Goal: Find specific page/section: Find specific page/section

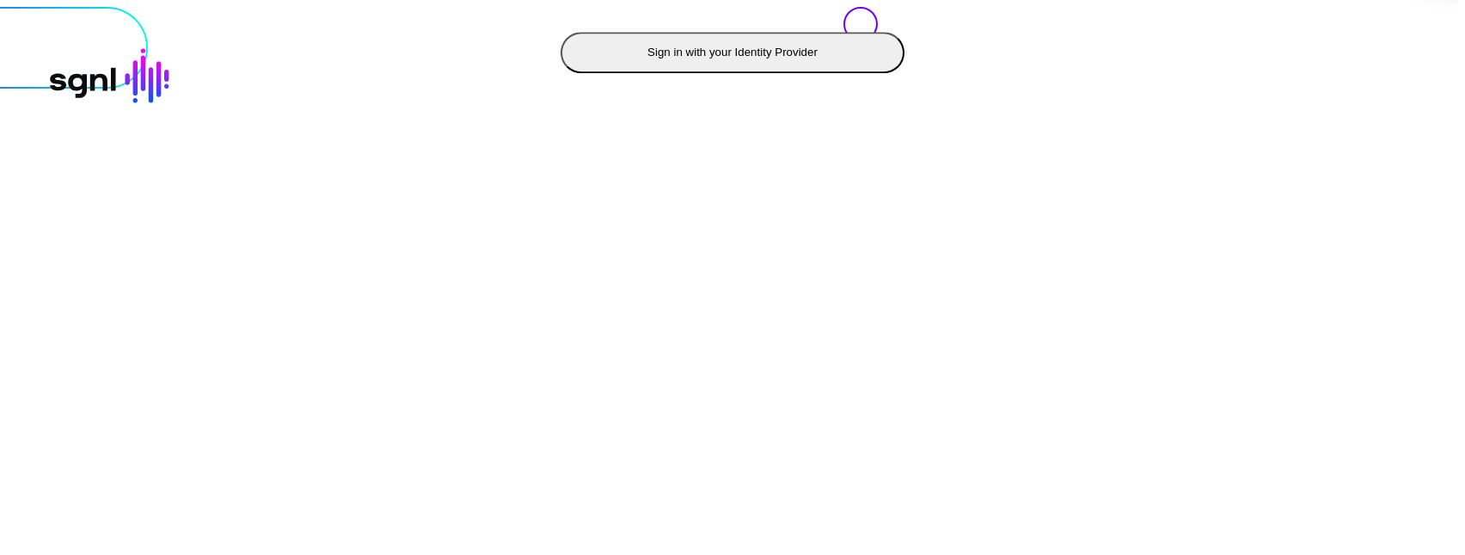
click at [337, 7] on div "Sign in to sgnlpoc Change client Sign in with your Identity Provider © [URL], I…" at bounding box center [733, 7] width 1452 height 0
click at [561, 73] on button "Sign in with your Identity Provider" at bounding box center [733, 52] width 344 height 41
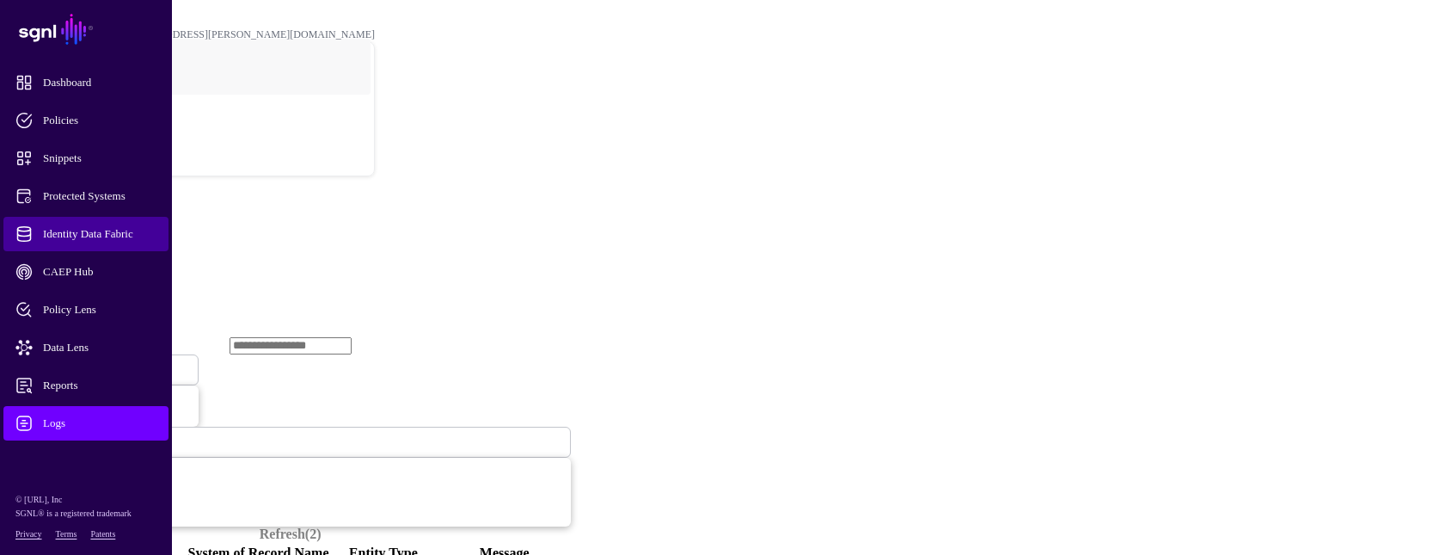
click at [110, 231] on span "Identity Data Fabric" at bounding box center [99, 233] width 169 height 17
